Goal: Information Seeking & Learning: Check status

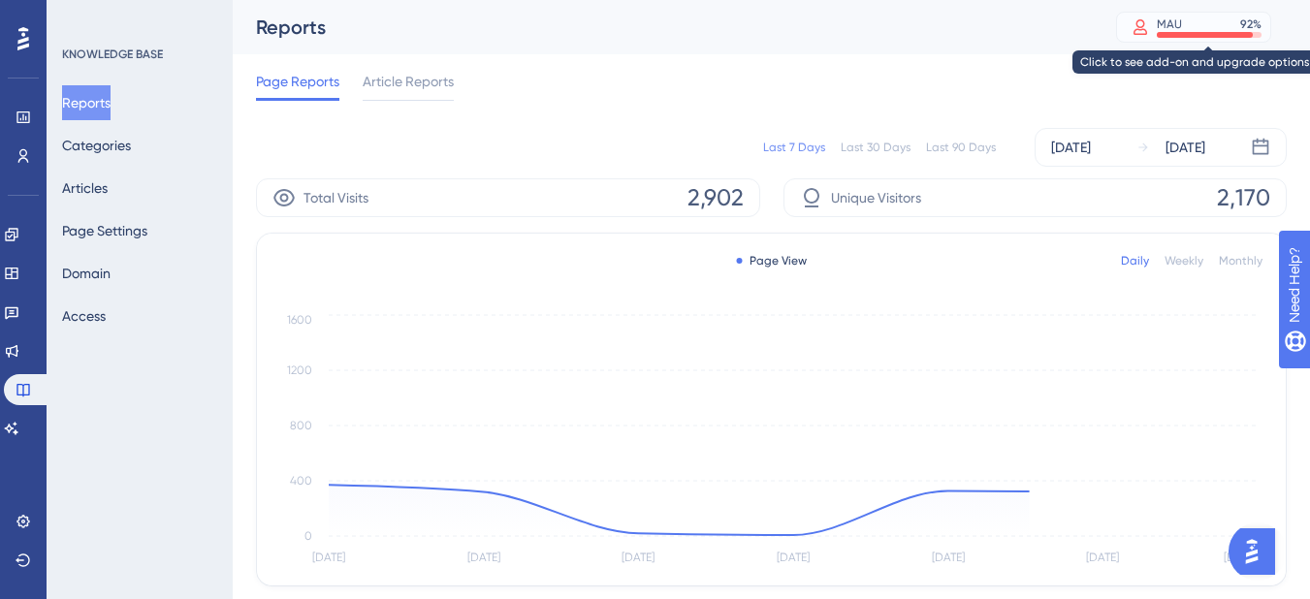
click at [1181, 28] on div "MAU" at bounding box center [1169, 24] width 25 height 16
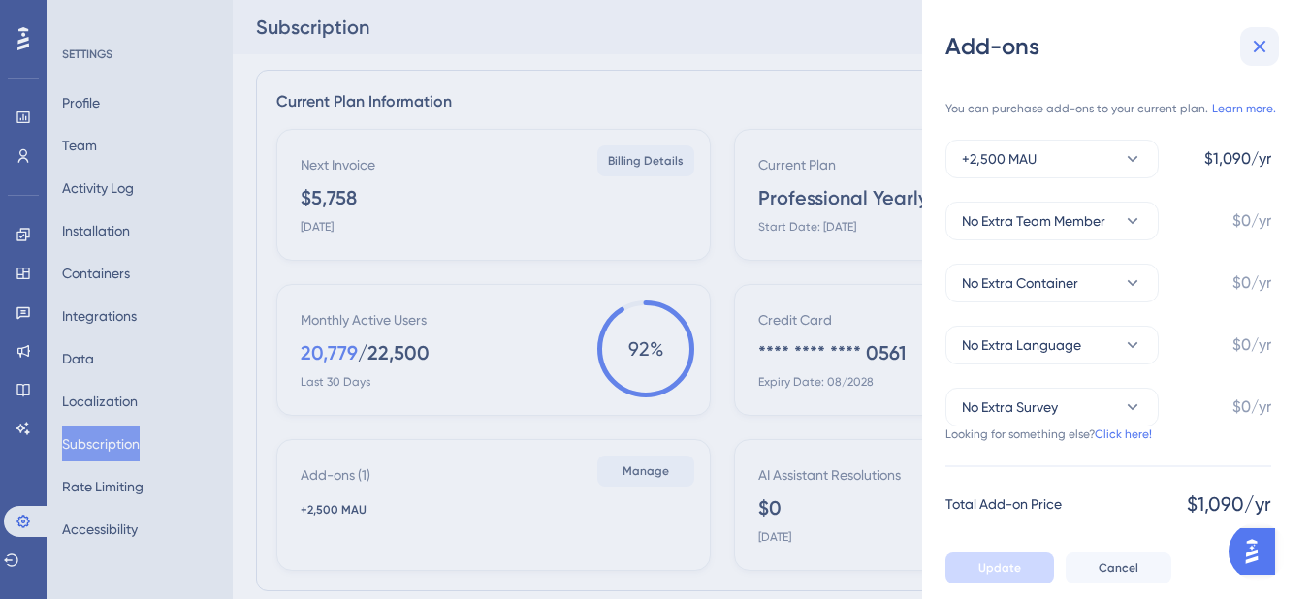
click at [1261, 48] on icon at bounding box center [1260, 47] width 13 height 13
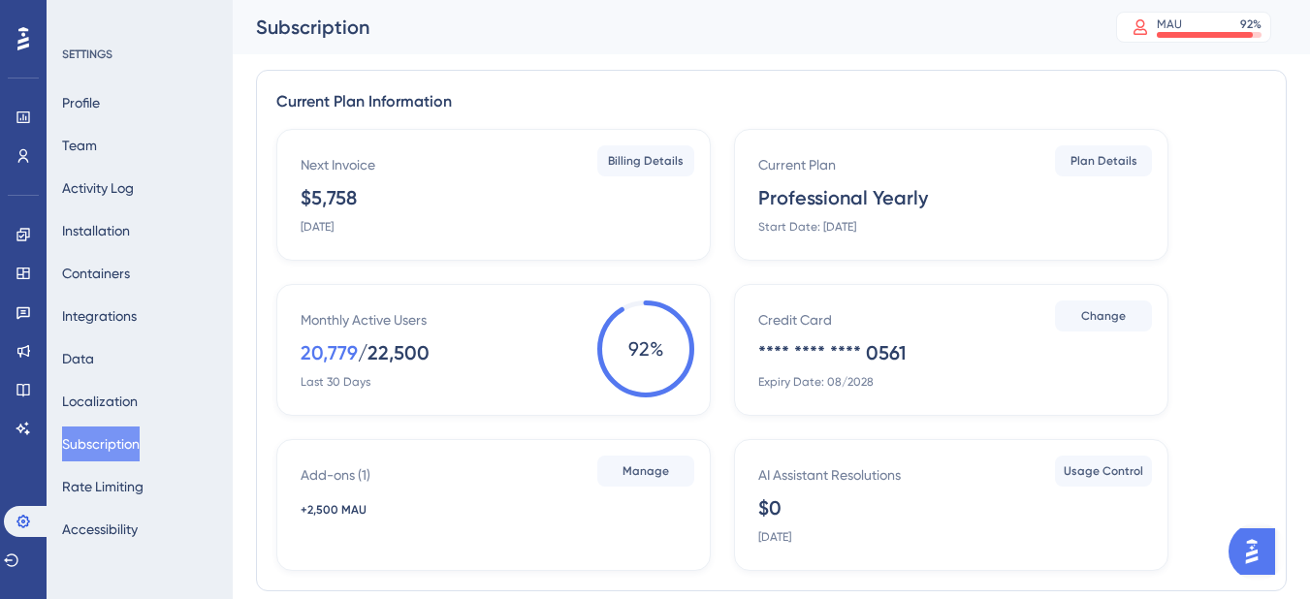
click at [317, 368] on div "Monthly Active Users 20,779 / 22,500 Last 30 Days" at bounding box center [498, 348] width 394 height 81
click at [16, 116] on icon at bounding box center [24, 118] width 16 height 16
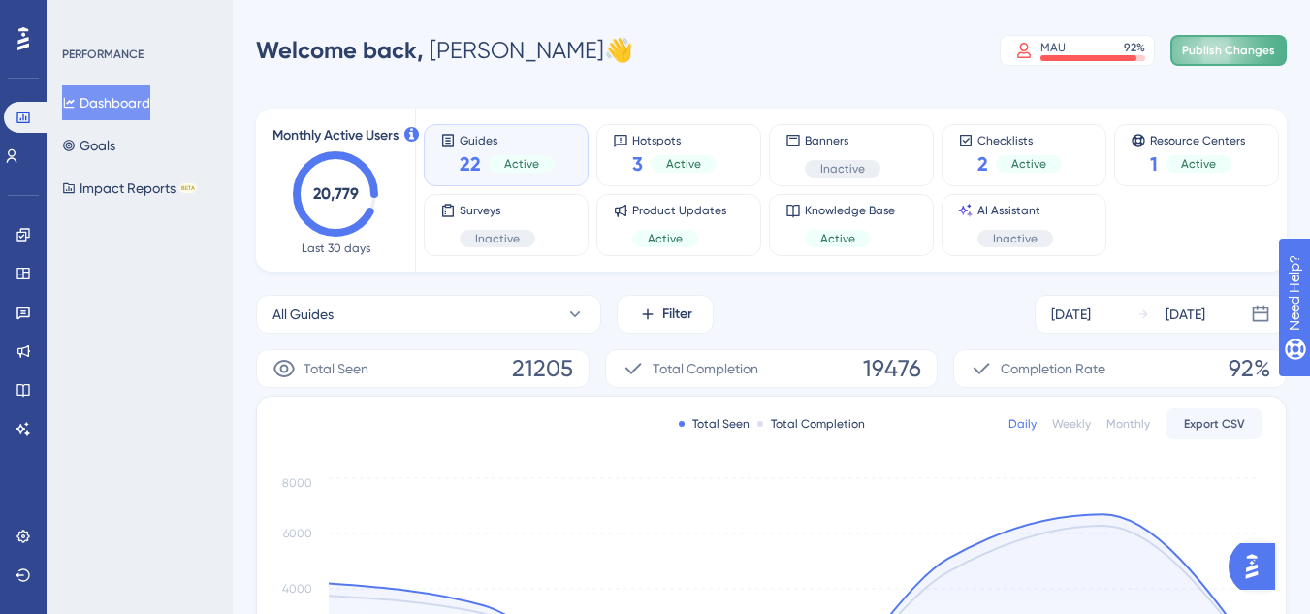
click at [1215, 63] on button "Publish Changes" at bounding box center [1229, 50] width 116 height 31
click at [31, 310] on link at bounding box center [24, 312] width 16 height 31
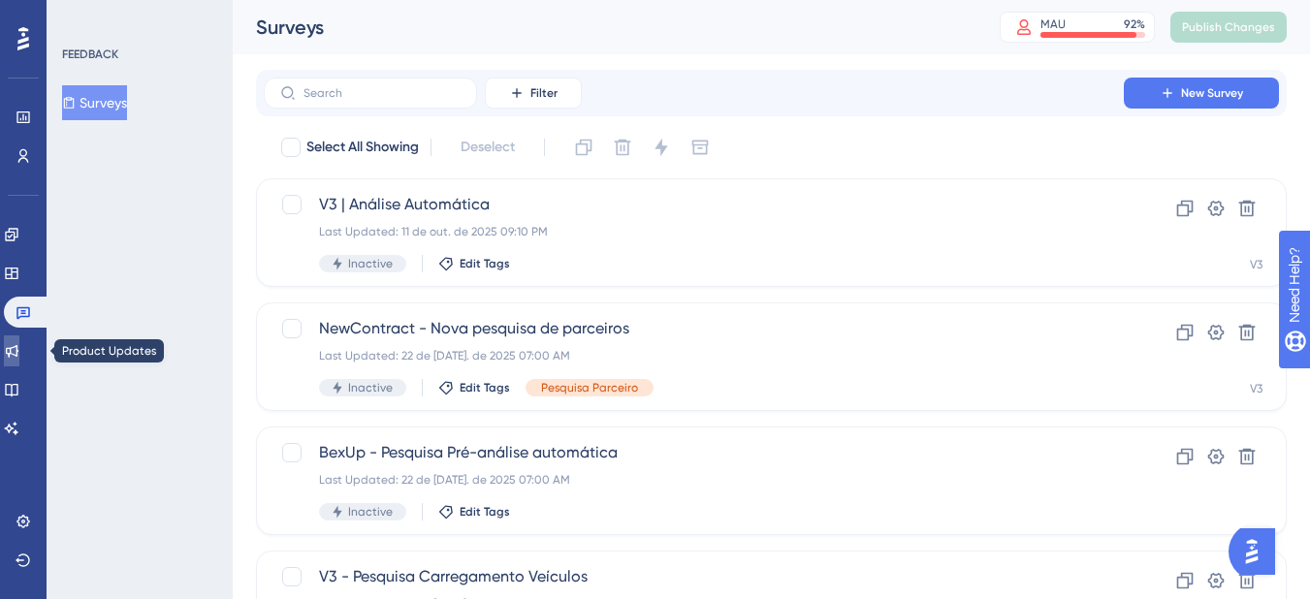
click at [19, 358] on link at bounding box center [12, 351] width 16 height 31
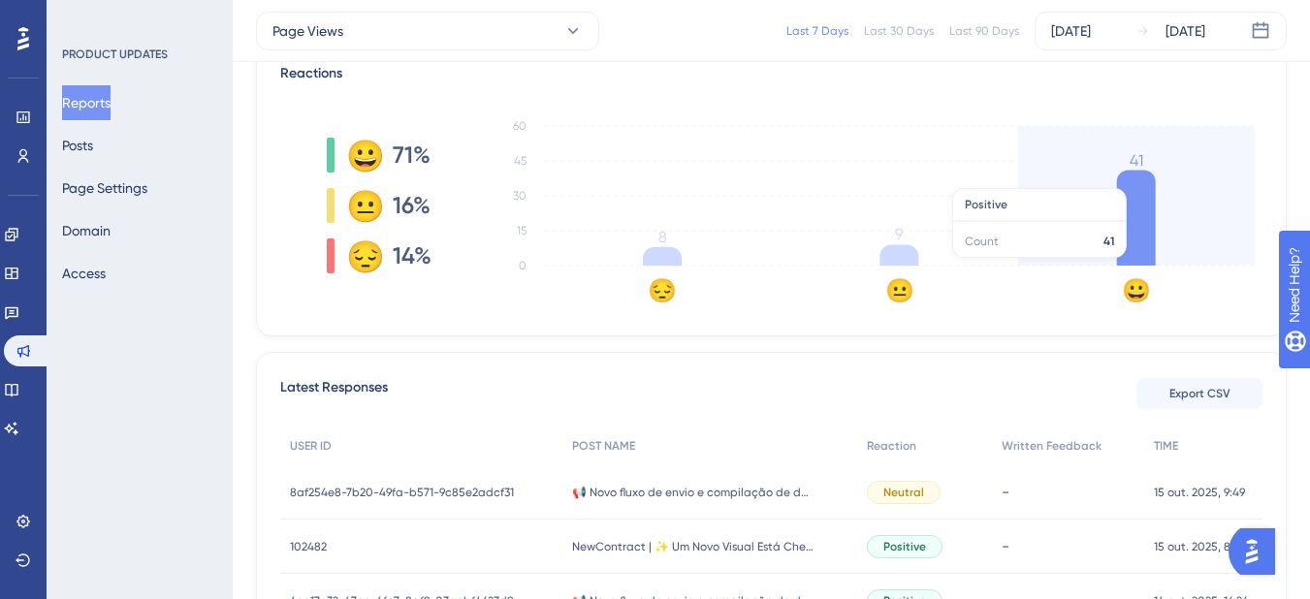
scroll to position [582, 0]
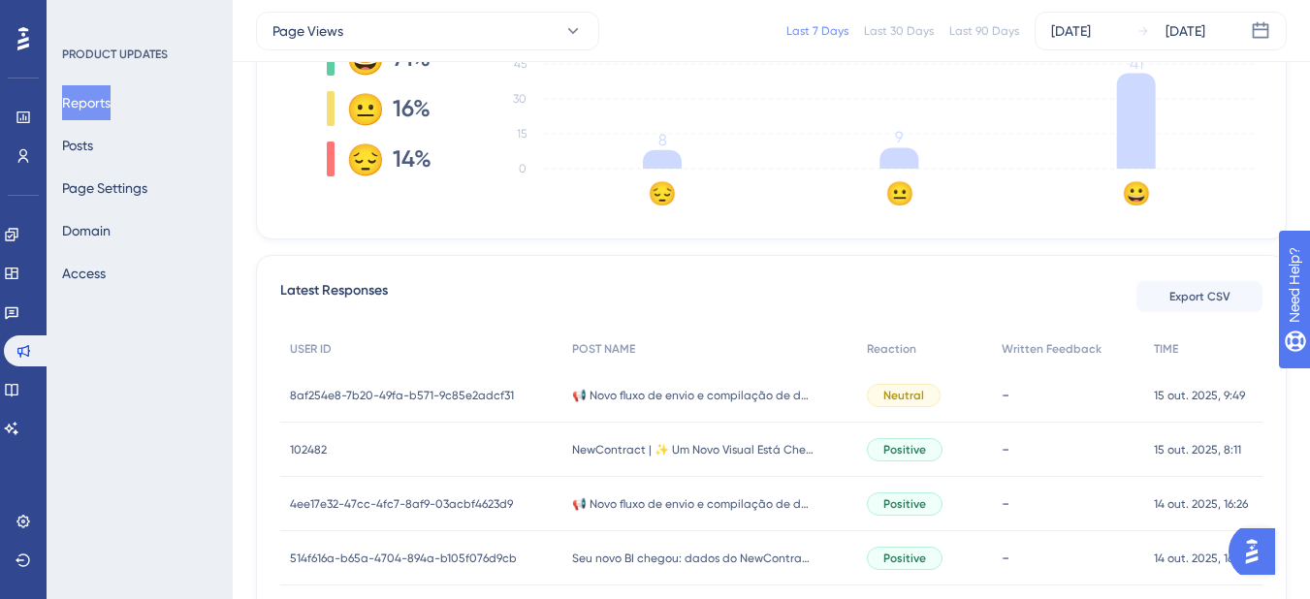
click at [461, 393] on span "8af254e8-7b20-49fa-b571-9c85e2adcf31" at bounding box center [402, 396] width 224 height 16
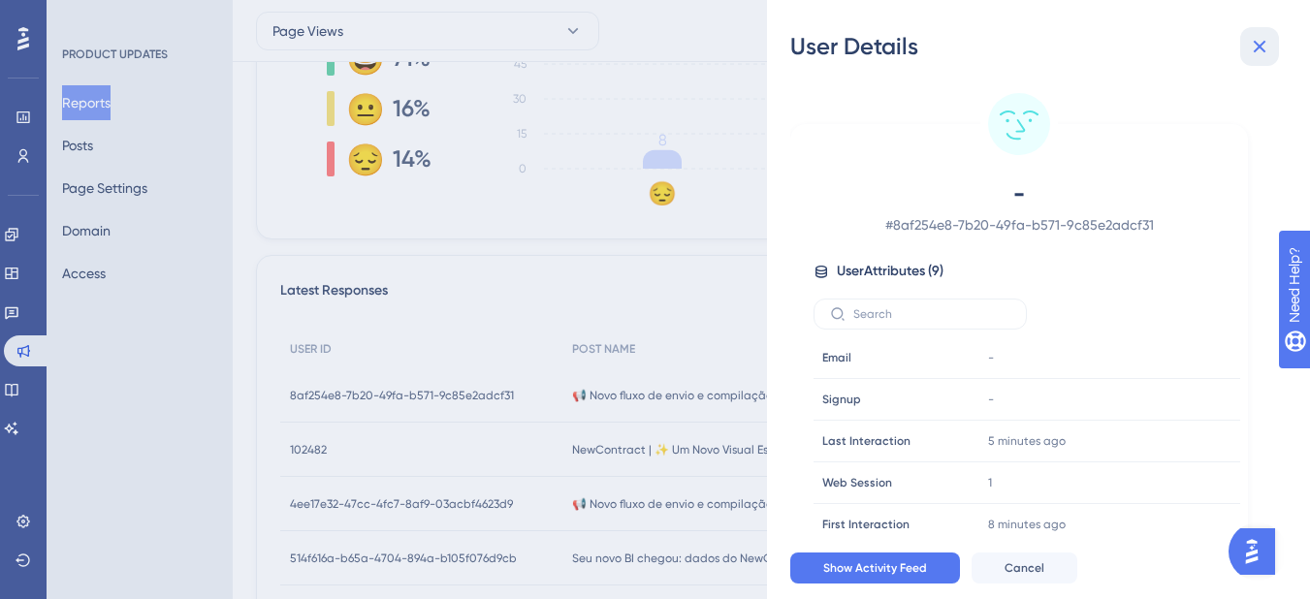
click at [1268, 47] on icon at bounding box center [1259, 46] width 23 height 23
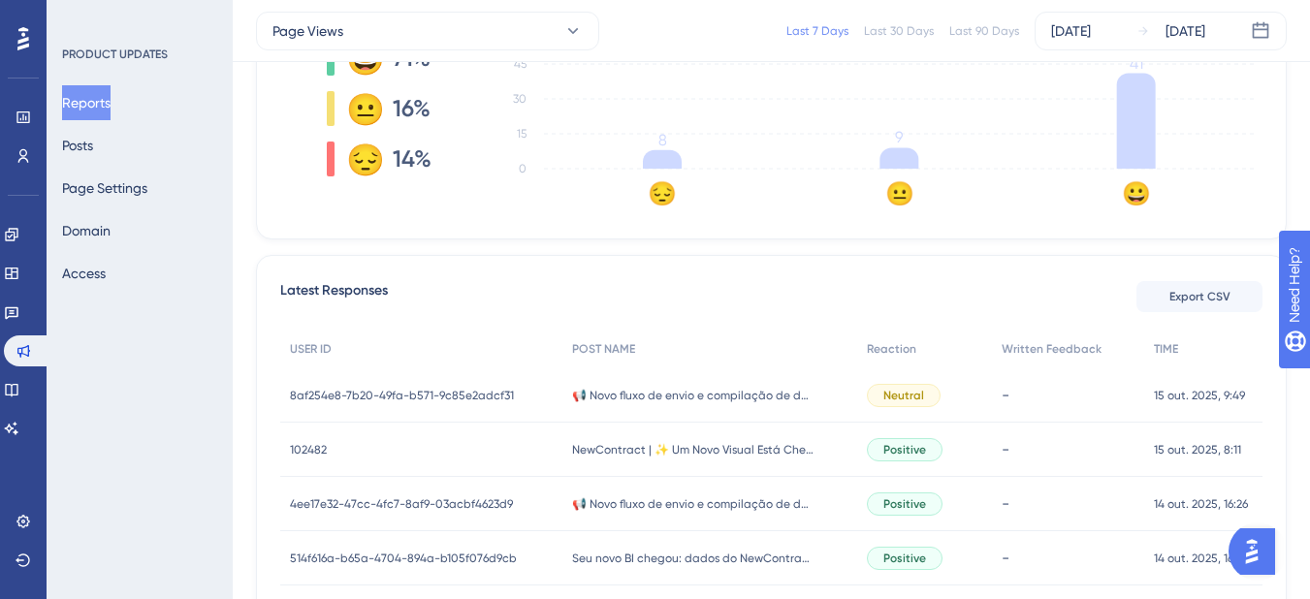
click at [385, 454] on div "102482 102482" at bounding box center [421, 450] width 282 height 54
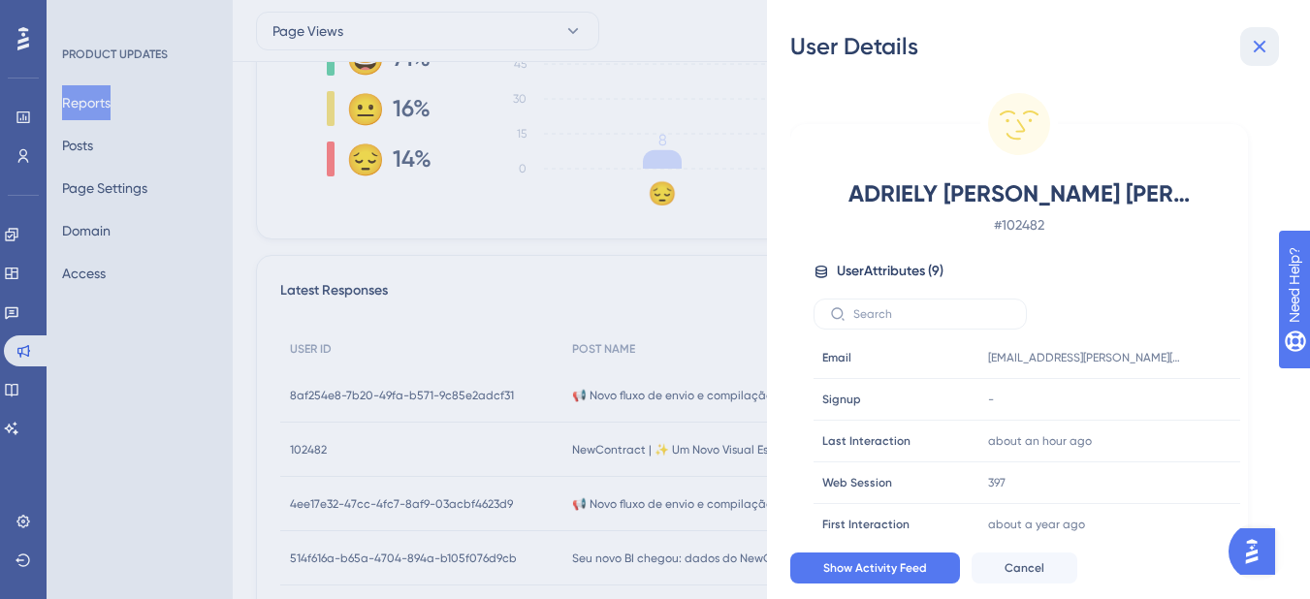
click at [1268, 51] on icon at bounding box center [1259, 46] width 23 height 23
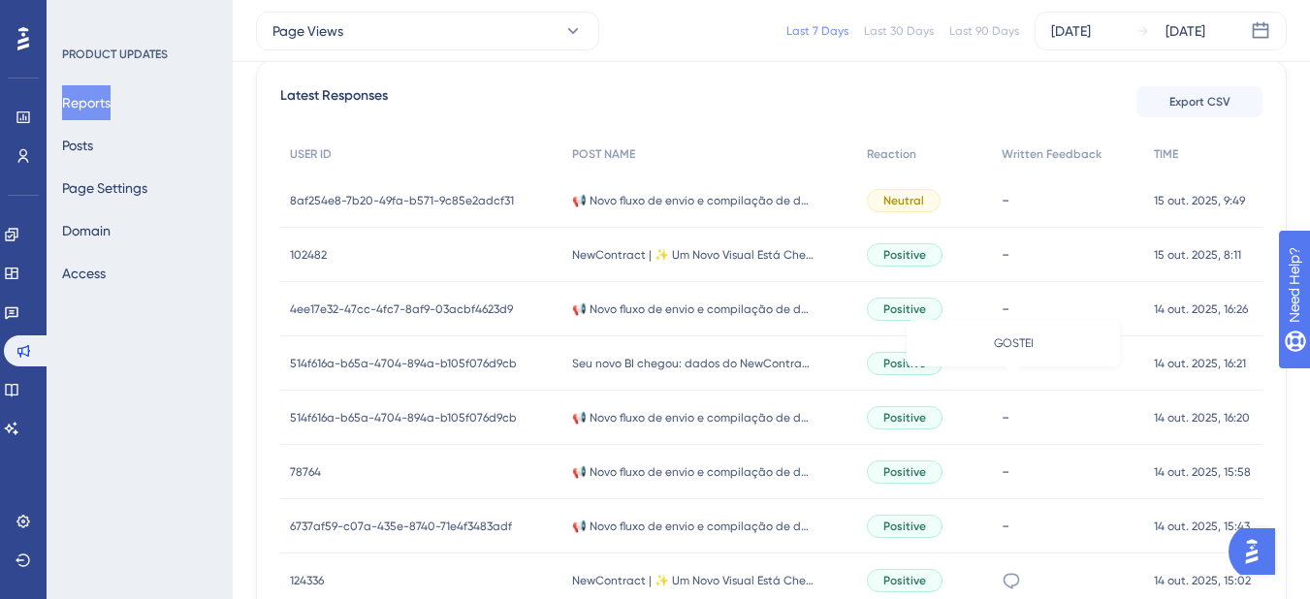
scroll to position [970, 0]
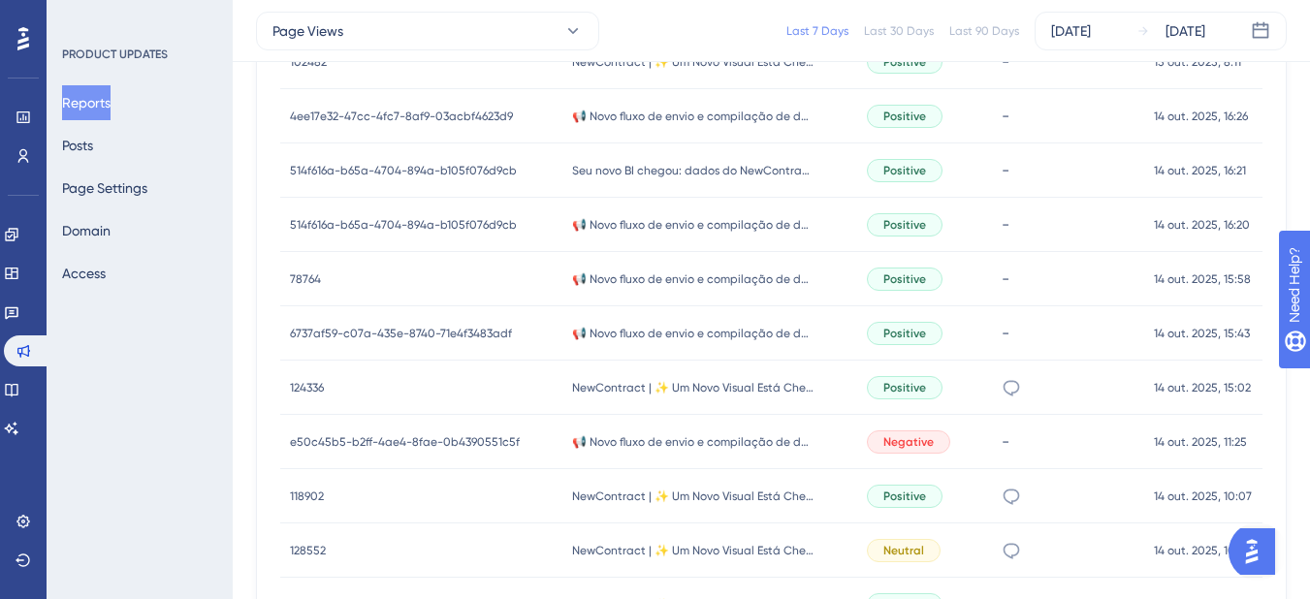
click at [396, 378] on div "124336 124336" at bounding box center [421, 388] width 282 height 54
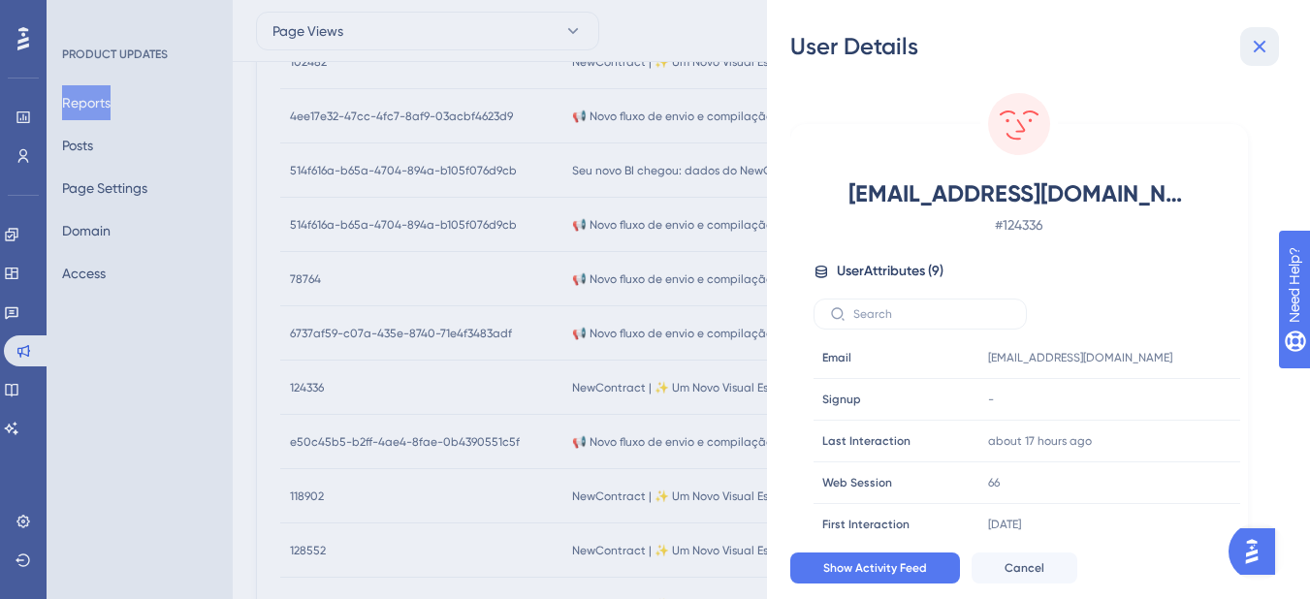
click at [1272, 51] on button at bounding box center [1259, 46] width 39 height 39
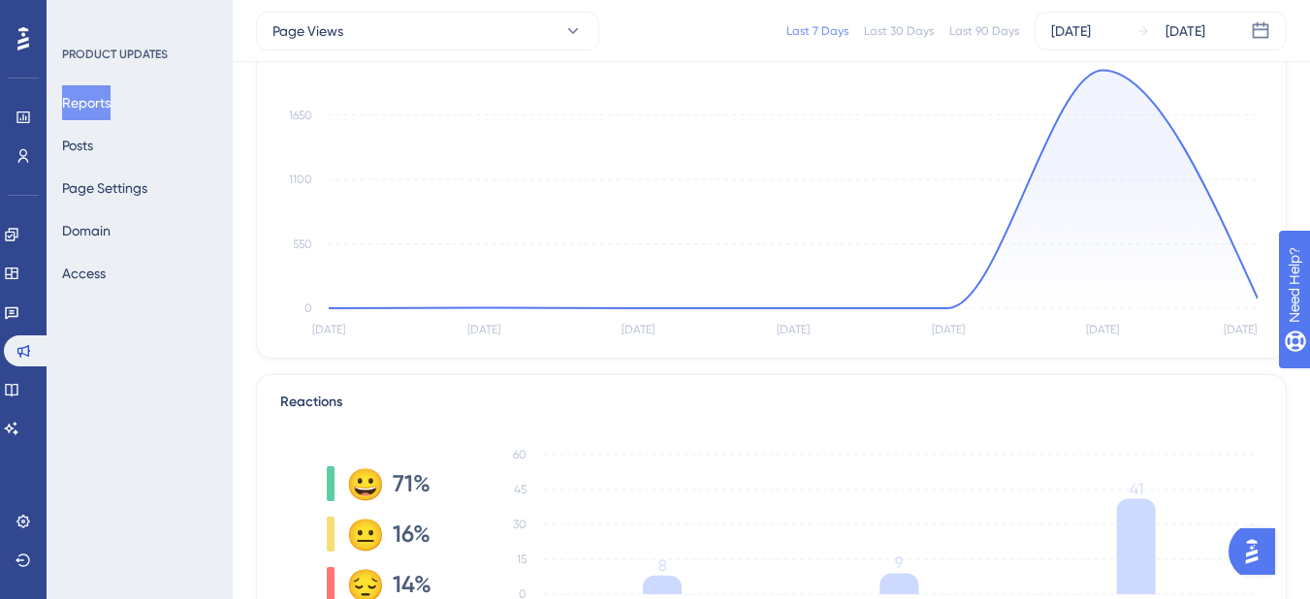
scroll to position [291, 0]
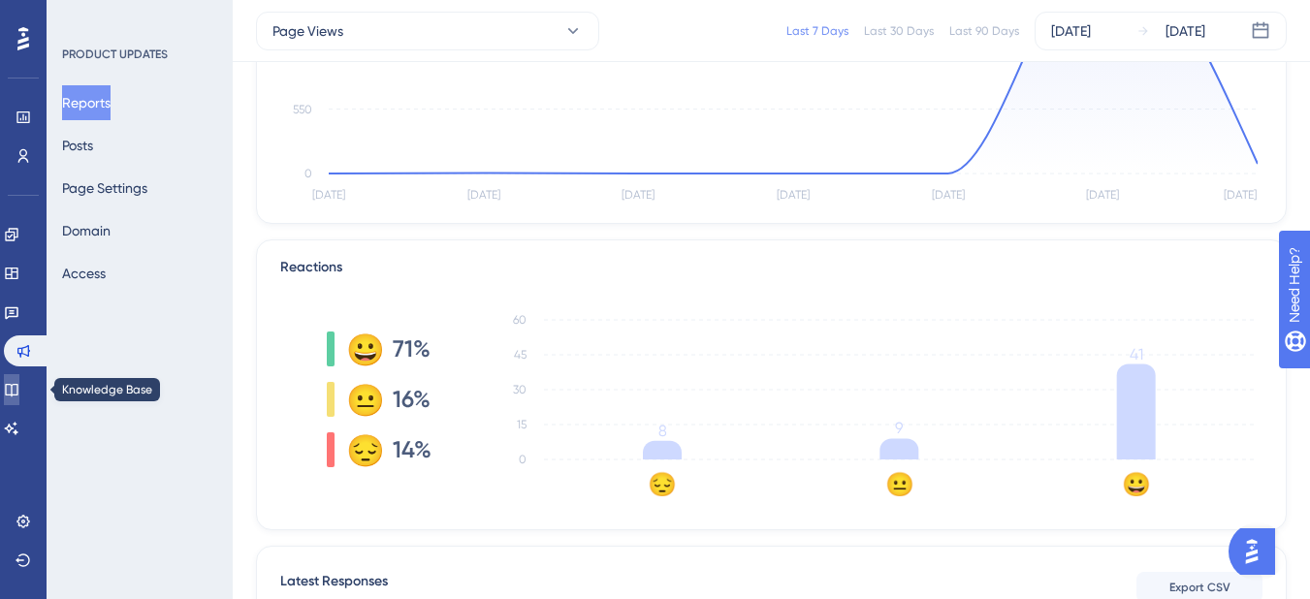
click at [14, 385] on link at bounding box center [12, 389] width 16 height 31
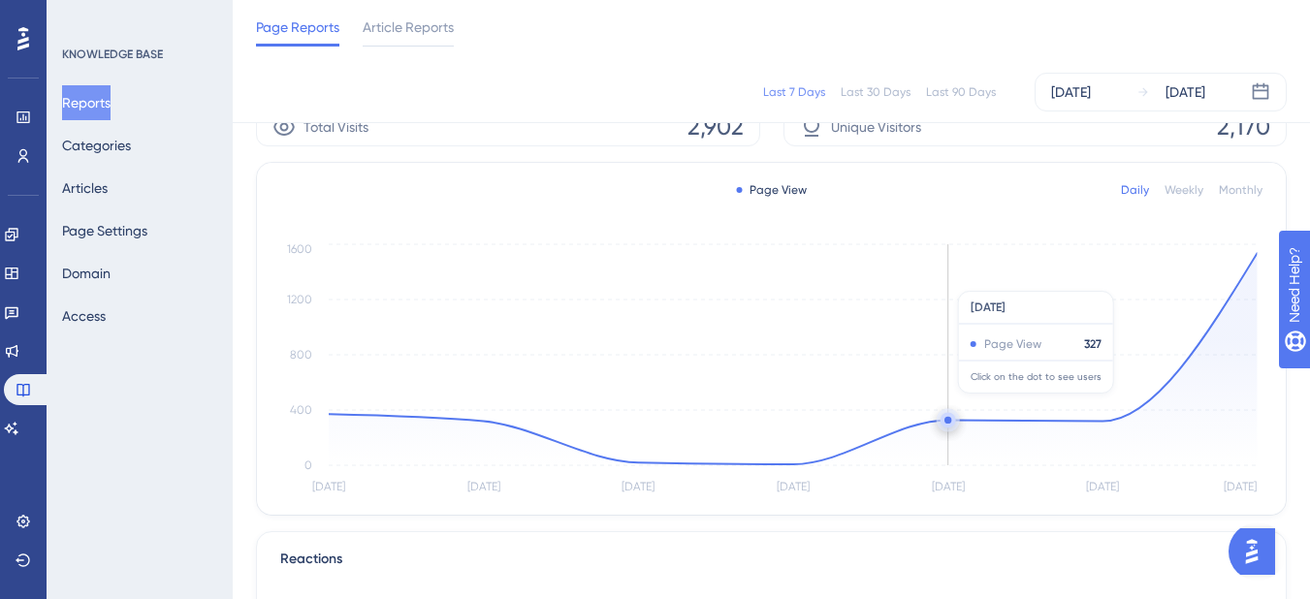
scroll to position [97, 0]
